Goal: Book appointment/travel/reservation

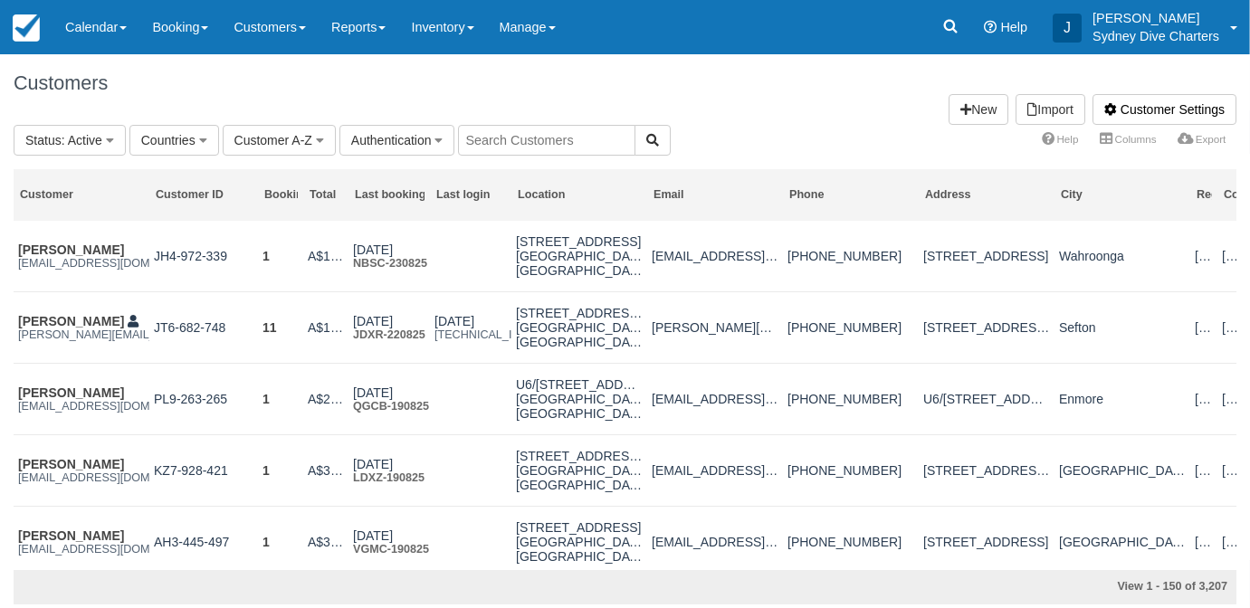
click at [568, 140] on input "text" at bounding box center [546, 140] width 177 height 31
type input "liam"
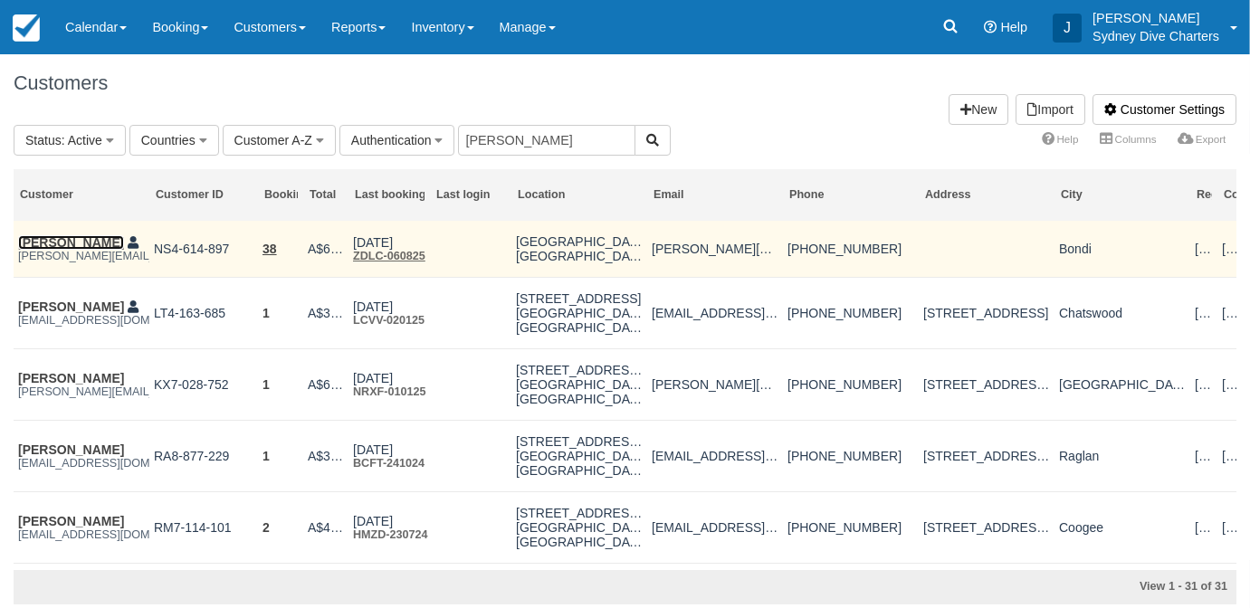
click at [43, 235] on link "[PERSON_NAME]" at bounding box center [71, 242] width 106 height 14
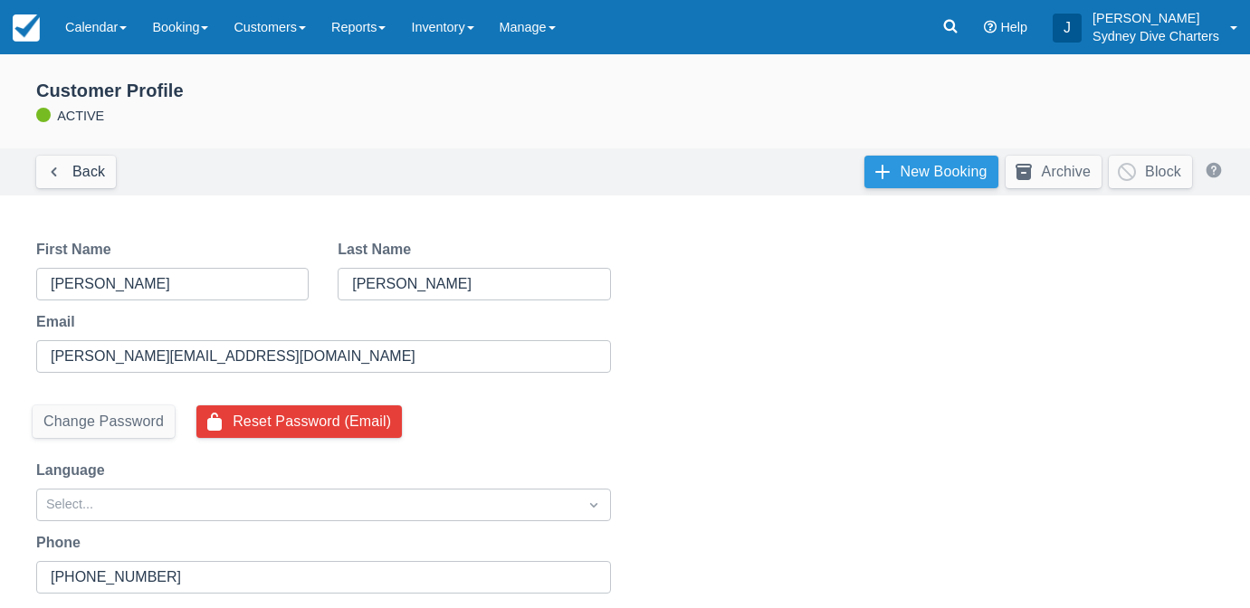
click at [928, 174] on link "New Booking" at bounding box center [931, 172] width 134 height 33
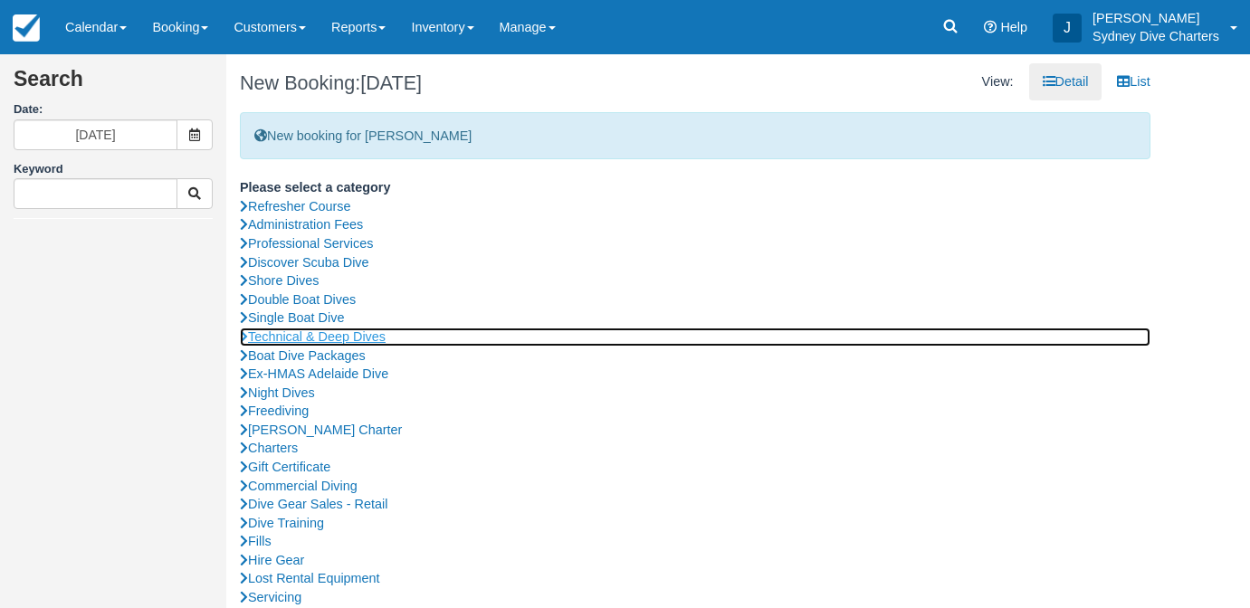
click at [329, 338] on link "Technical & Deep Dives" at bounding box center [695, 337] width 910 height 19
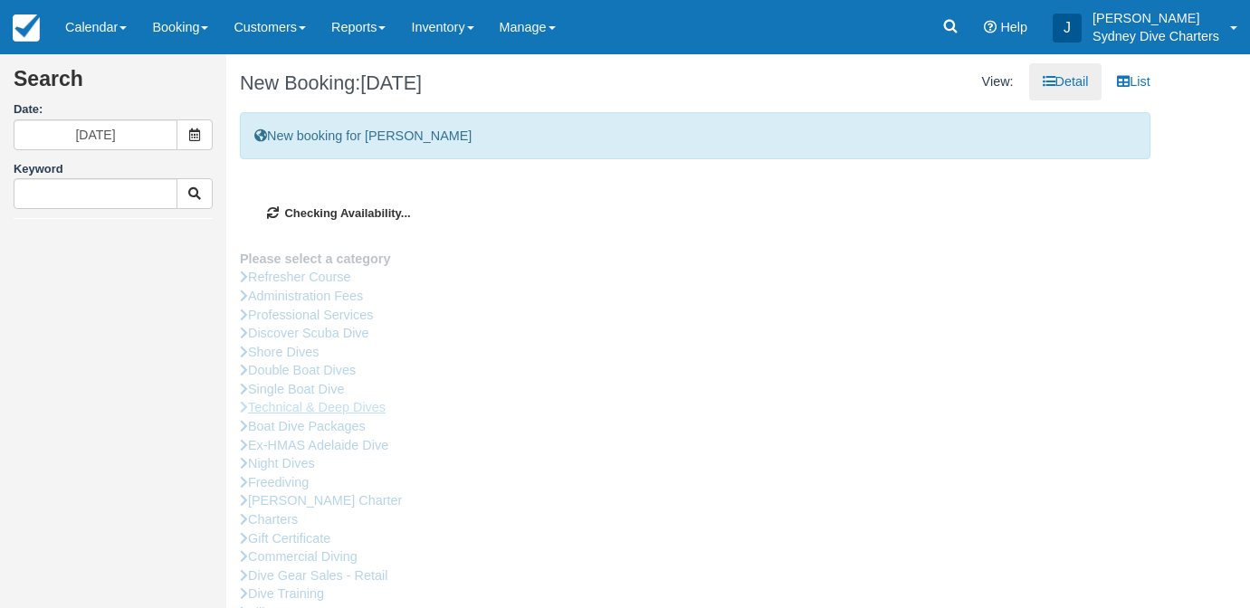
type input "29/08/2025"
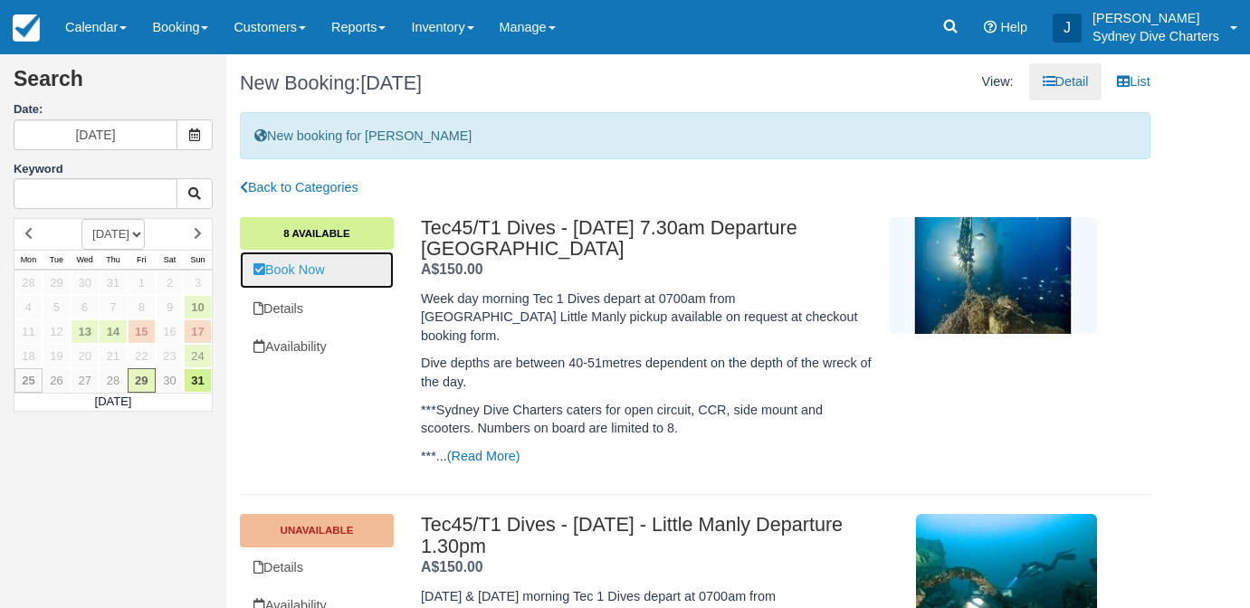
click at [296, 275] on link "Book Now" at bounding box center [317, 270] width 154 height 37
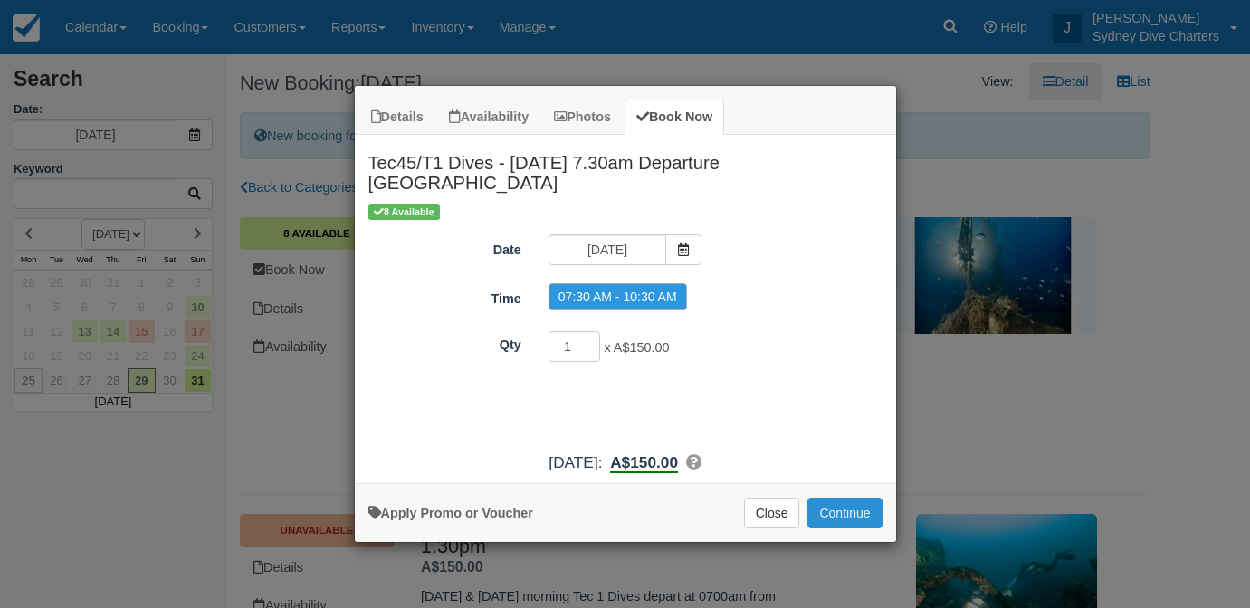
click at [839, 504] on button "Continue" at bounding box center [844, 513] width 74 height 31
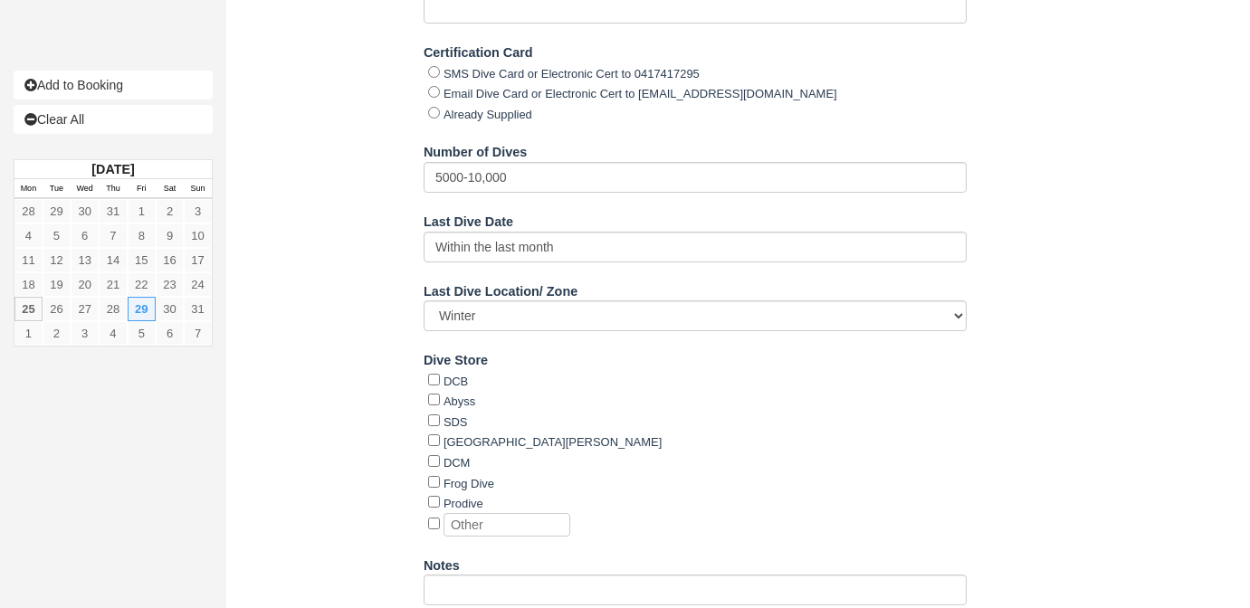
scroll to position [2185, 0]
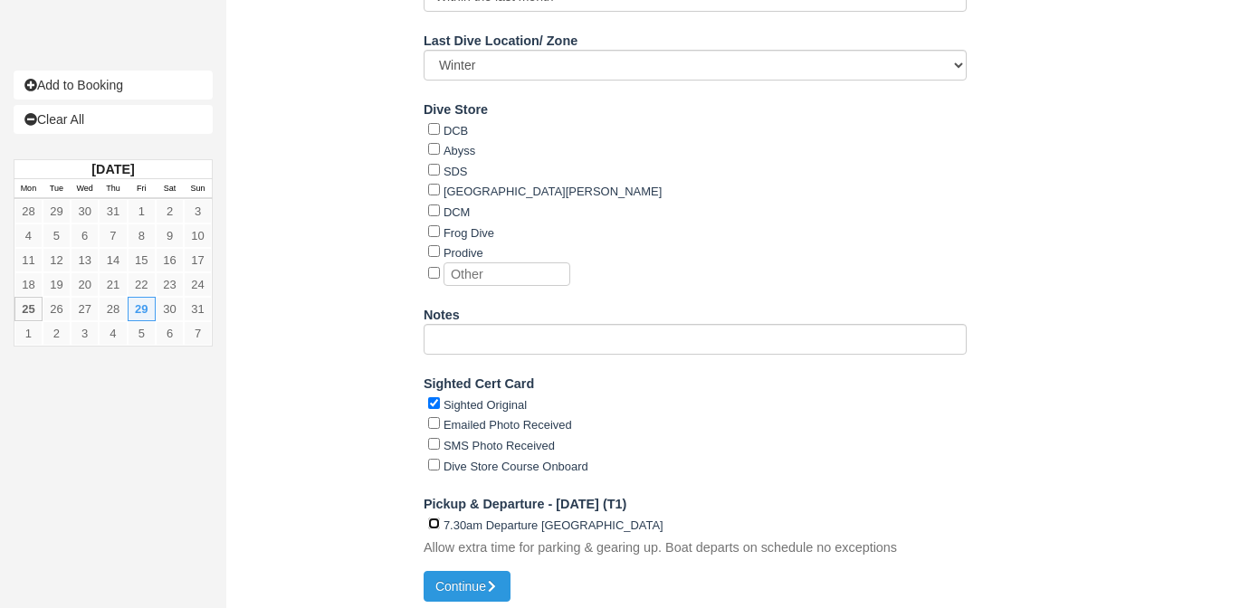
click at [432, 518] on input "7.30am Departure Rose Bay" at bounding box center [434, 524] width 12 height 12
checkbox input "true"
click at [467, 576] on button "Continue" at bounding box center [466, 586] width 87 height 31
type input "+61414405598"
